Goal: Check status: Check status

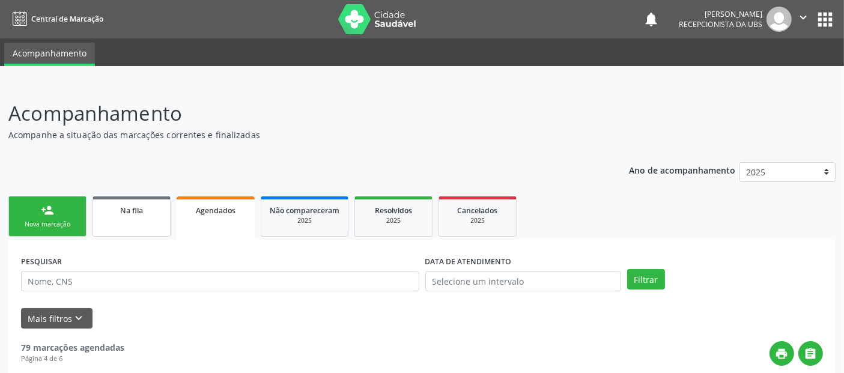
click at [113, 212] on div "Na fila" at bounding box center [132, 210] width 60 height 13
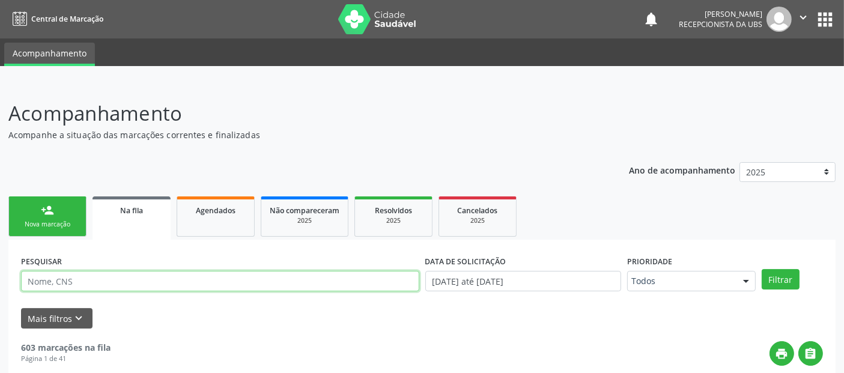
click at [105, 277] on input "text" at bounding box center [220, 281] width 398 height 20
type input "[PERSON_NAME]"
click at [762, 269] on button "Filtrar" at bounding box center [781, 279] width 38 height 20
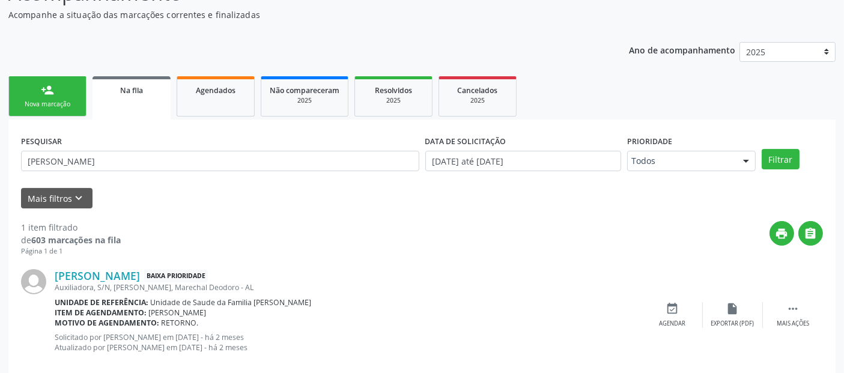
scroll to position [121, 0]
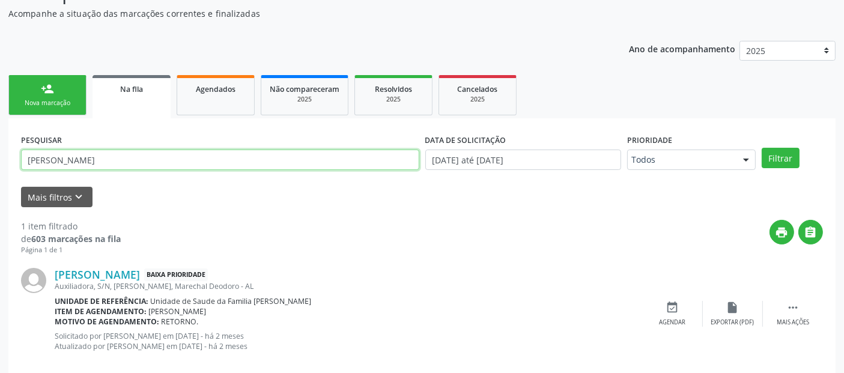
click at [92, 150] on input "[PERSON_NAME]" at bounding box center [220, 160] width 398 height 20
click at [762, 148] on button "Filtrar" at bounding box center [781, 158] width 38 height 20
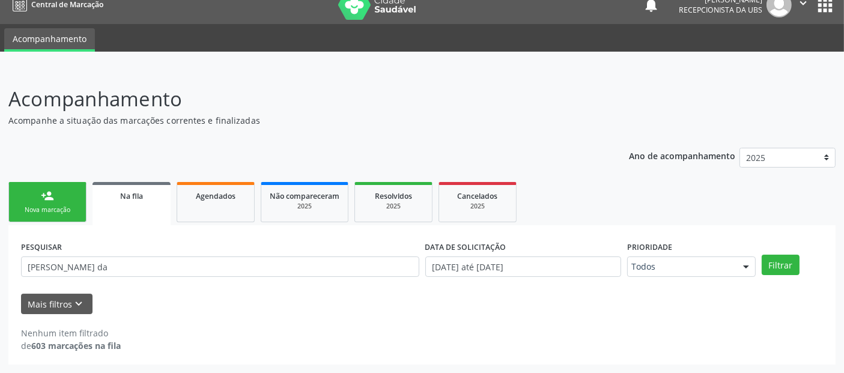
scroll to position [13, 0]
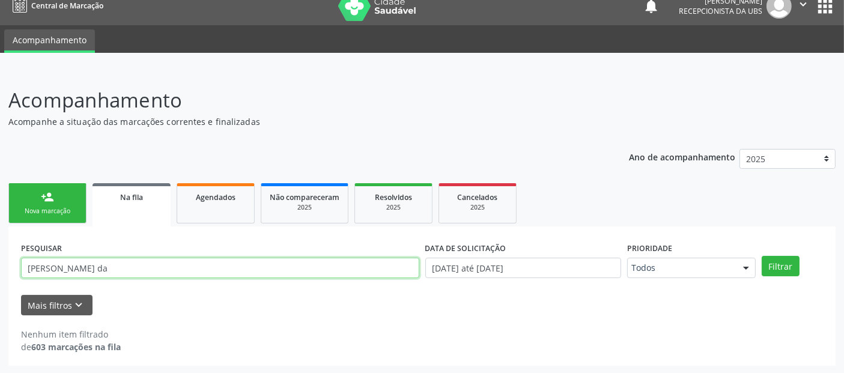
click at [117, 275] on input "[PERSON_NAME] da" at bounding box center [220, 268] width 398 height 20
click at [762, 256] on button "Filtrar" at bounding box center [781, 266] width 38 height 20
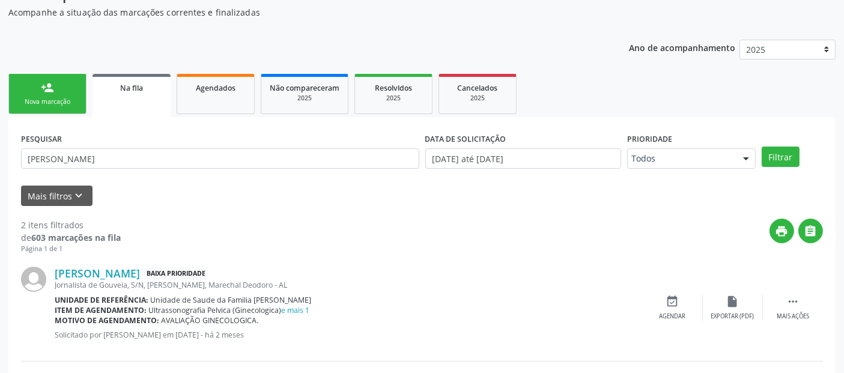
scroll to position [105, 0]
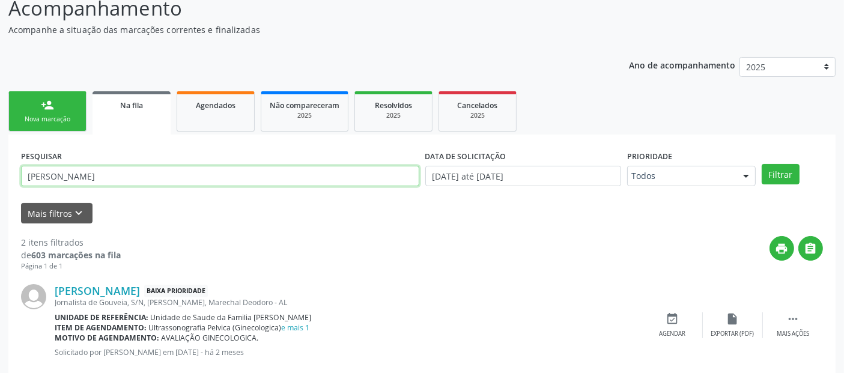
click at [87, 174] on input "[PERSON_NAME]" at bounding box center [220, 176] width 398 height 20
type input "m"
type input "nascimento"
click at [762, 164] on button "Filtrar" at bounding box center [781, 174] width 38 height 20
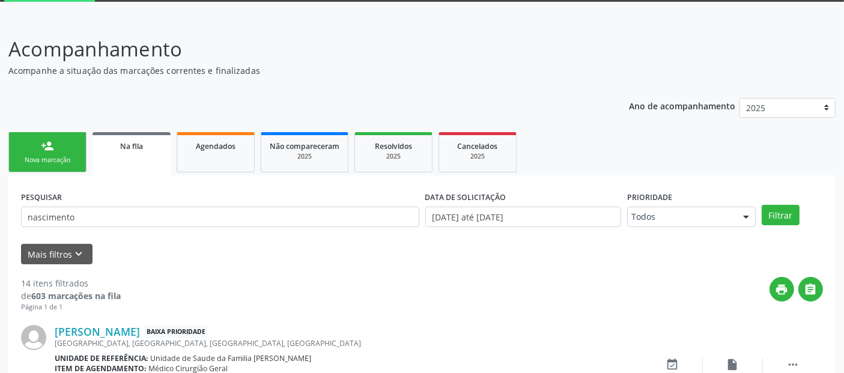
scroll to position [0, 0]
